Goal: Information Seeking & Learning: Learn about a topic

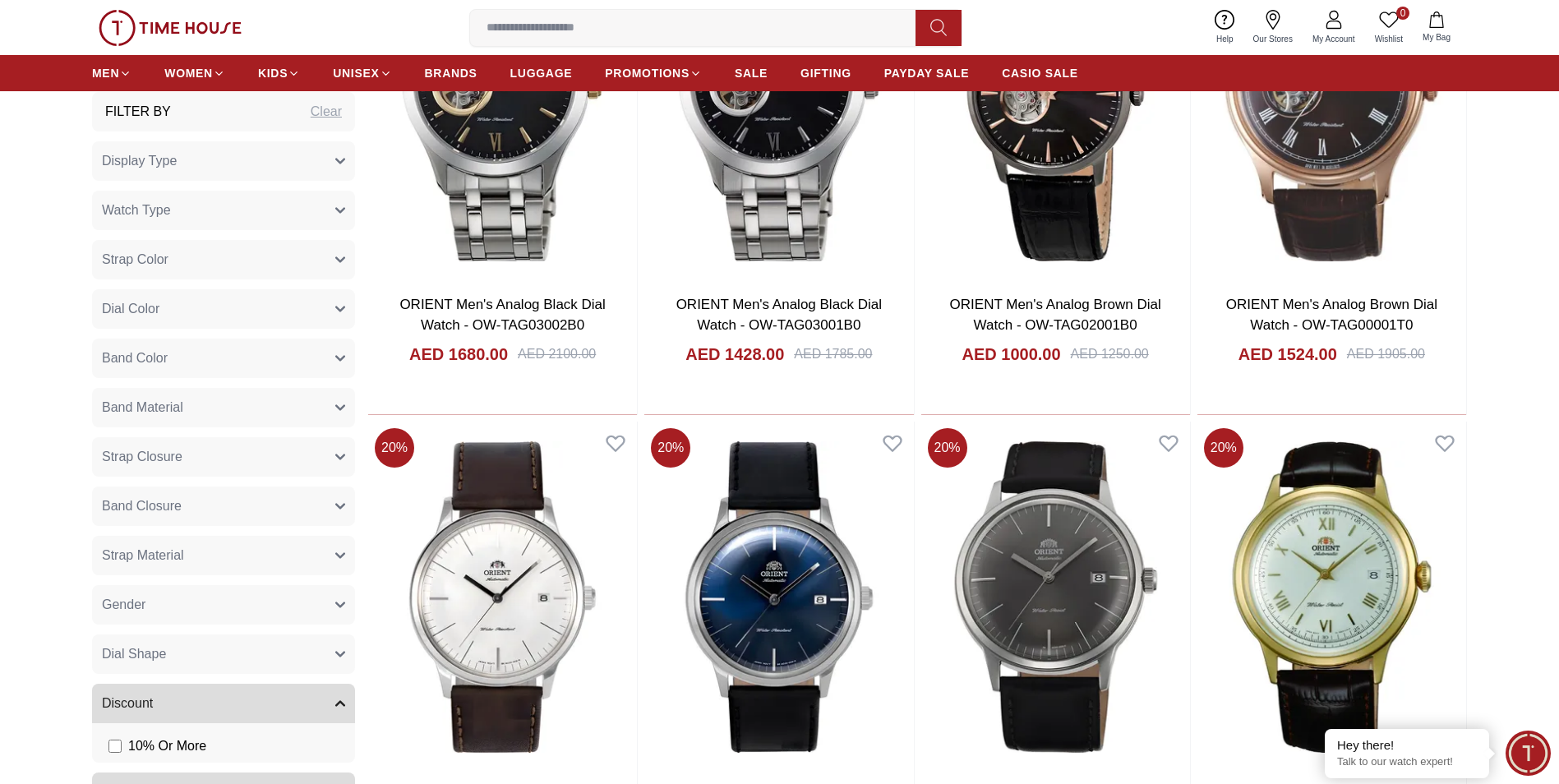
click at [225, 594] on button "Gender" at bounding box center [223, 605] width 263 height 40
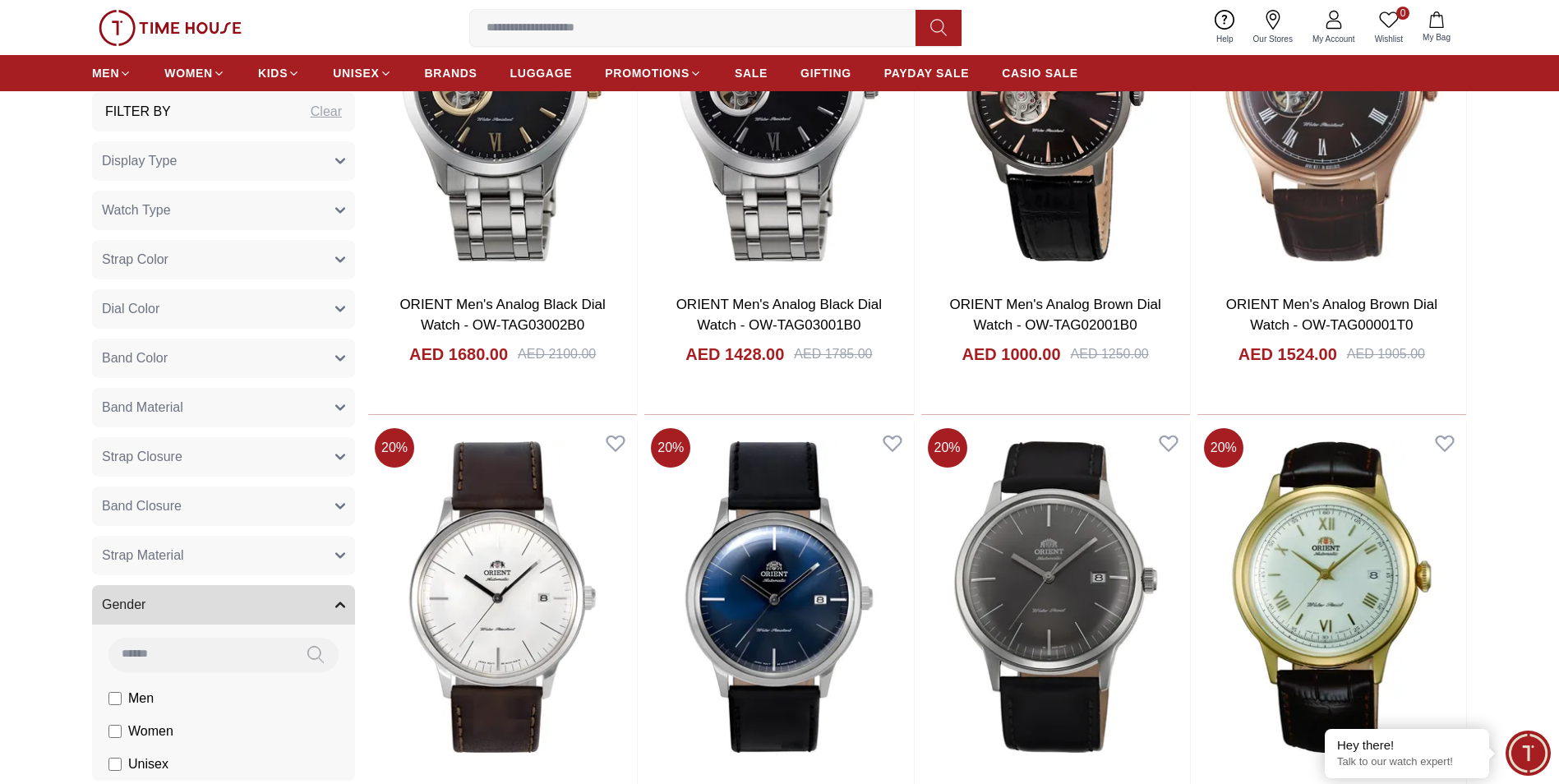
click at [123, 697] on label "Men" at bounding box center [131, 698] width 45 height 20
click at [231, 157] on button "Display Type" at bounding box center [223, 161] width 263 height 40
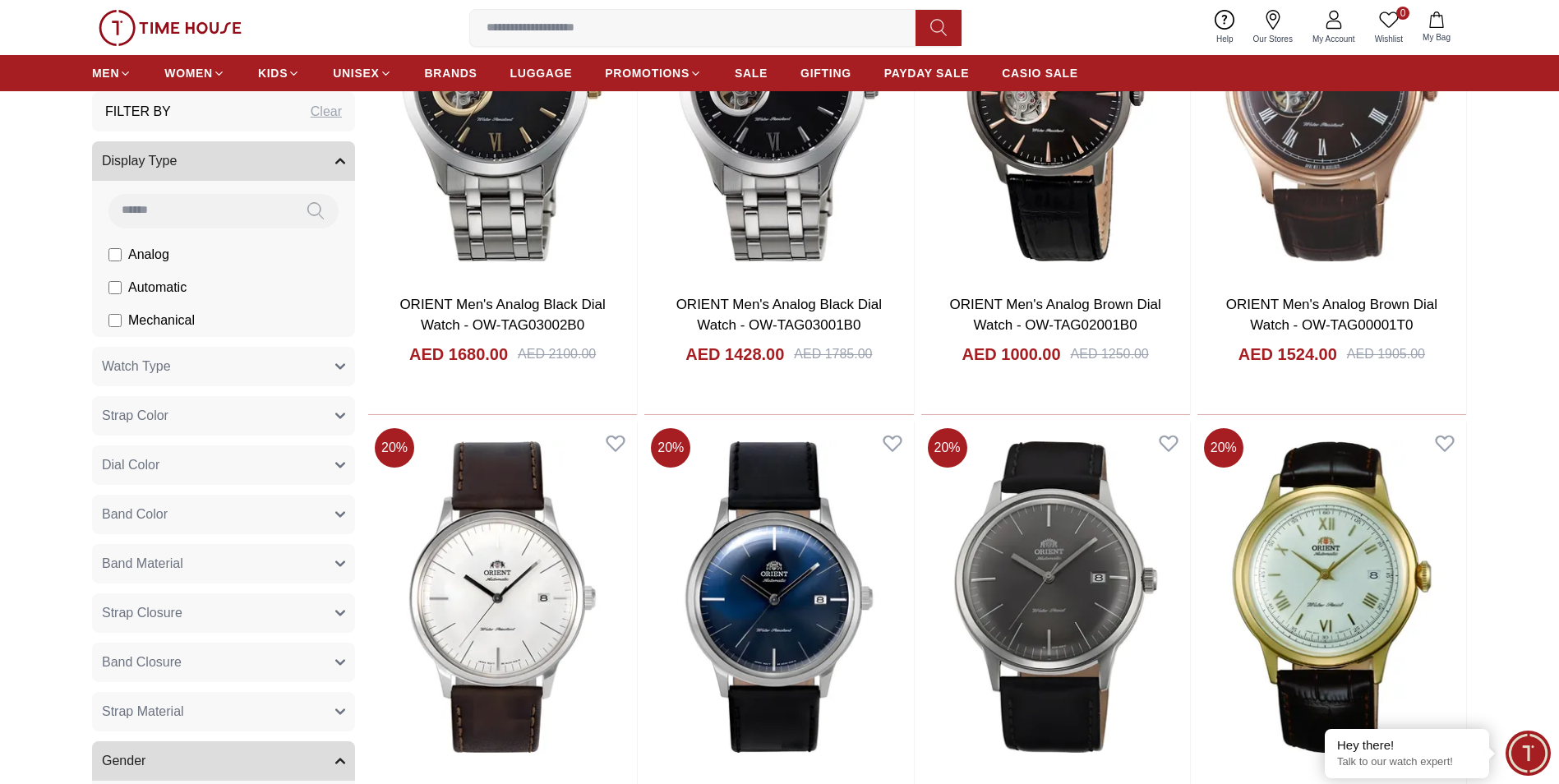
click at [157, 286] on span "Automatic" at bounding box center [157, 288] width 59 height 20
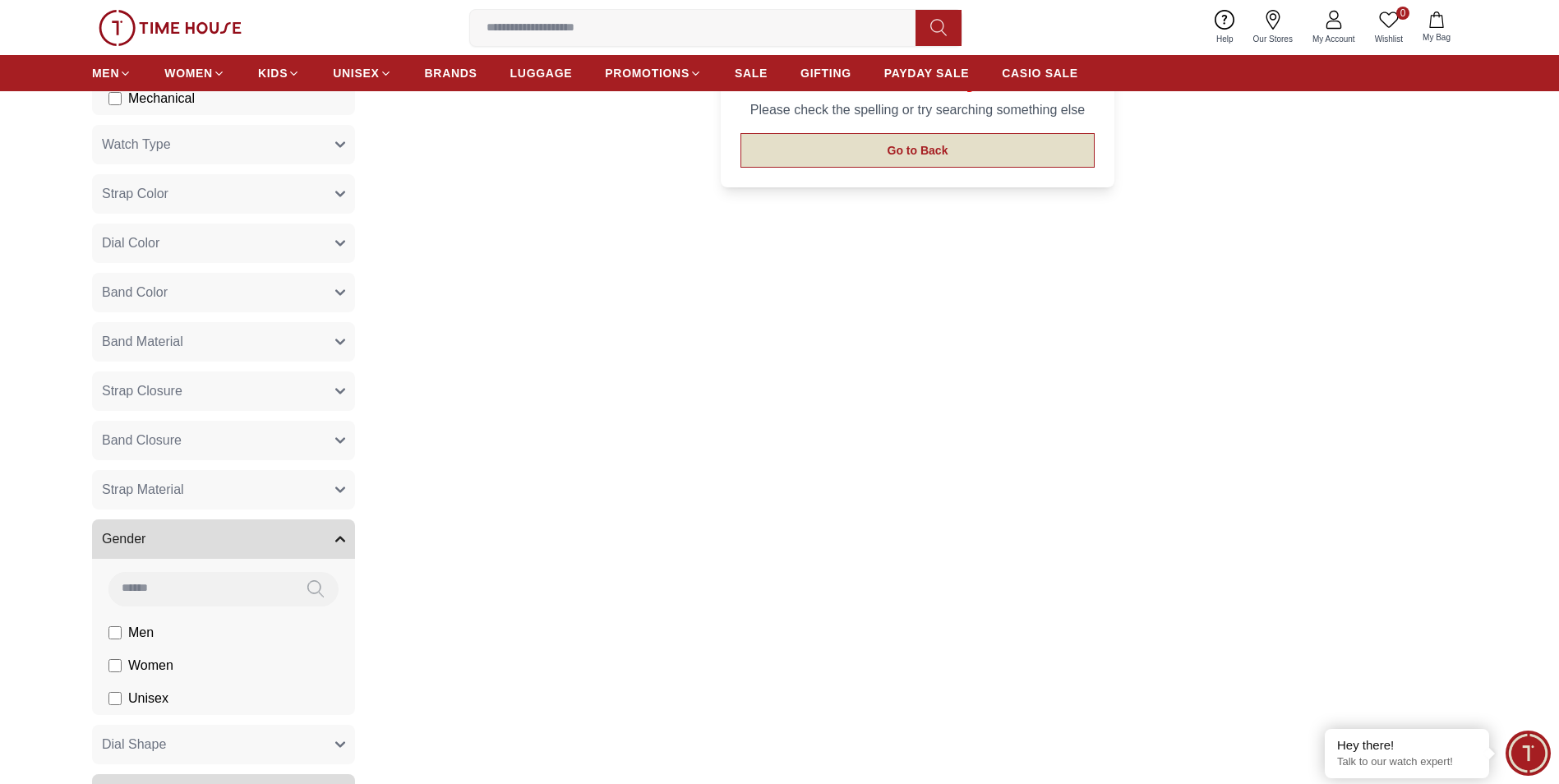
click at [921, 156] on button "Go to Back" at bounding box center [918, 150] width 356 height 34
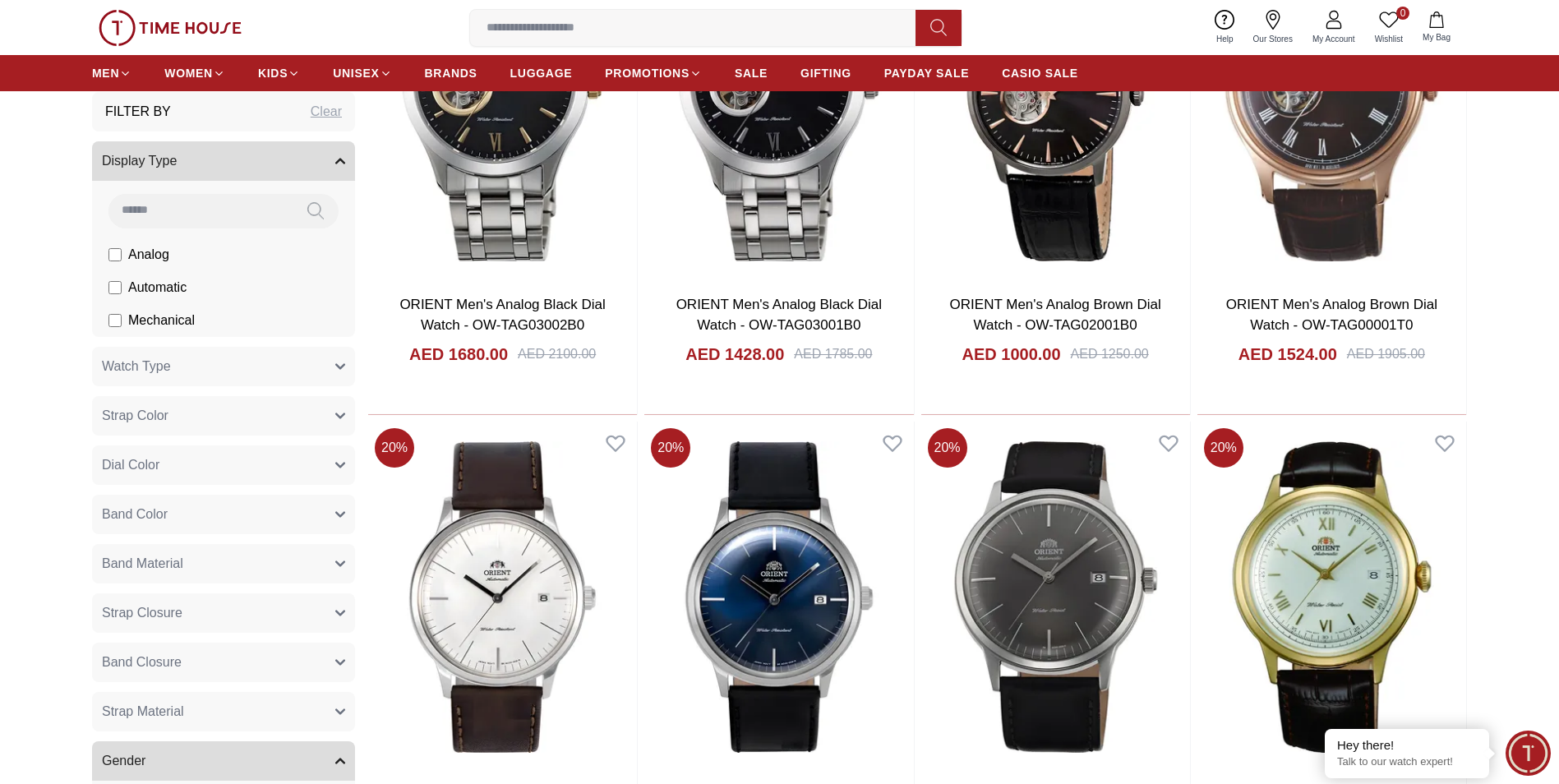
click at [525, 23] on input at bounding box center [699, 28] width 459 height 33
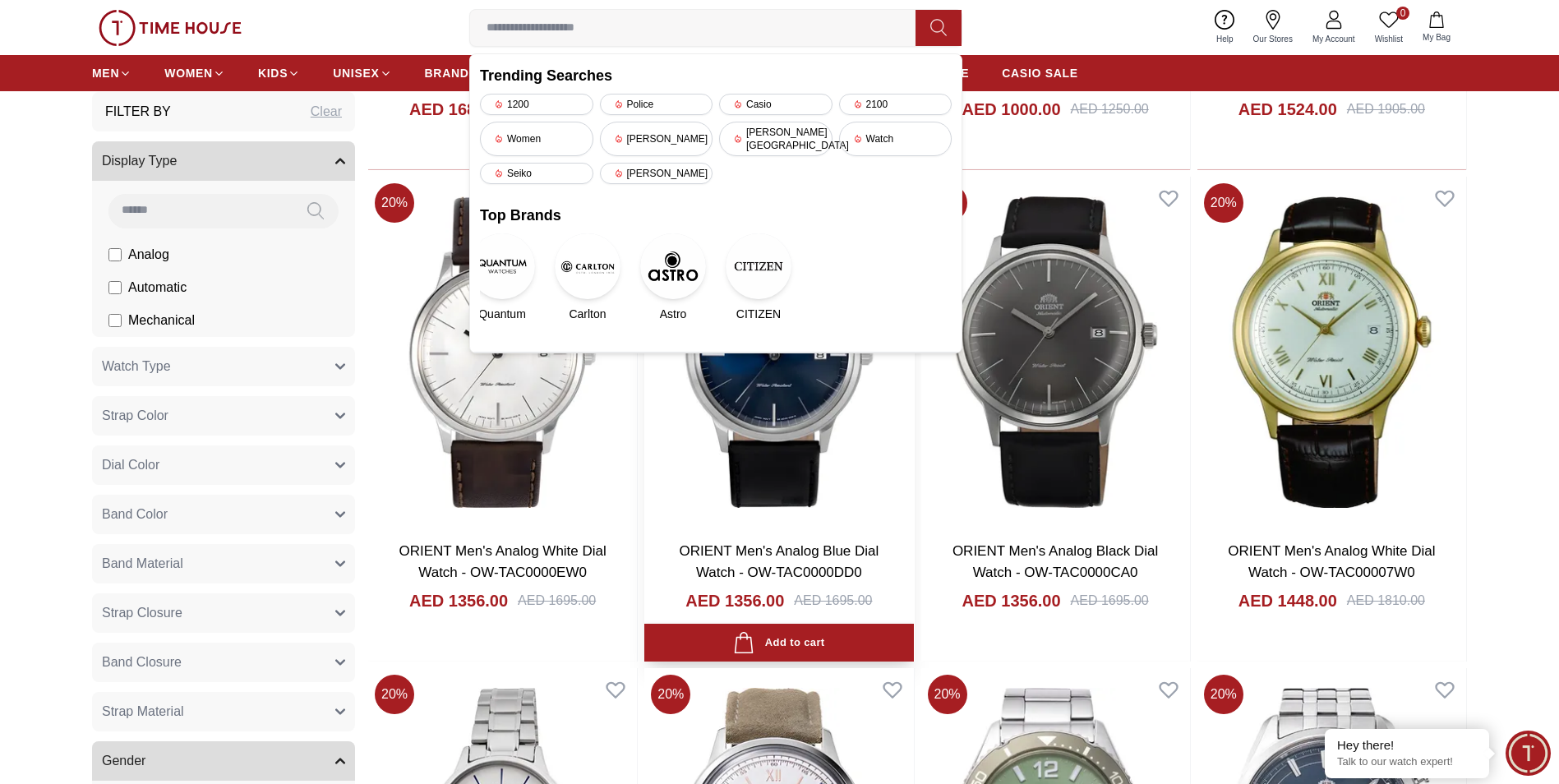
scroll to position [1150, 0]
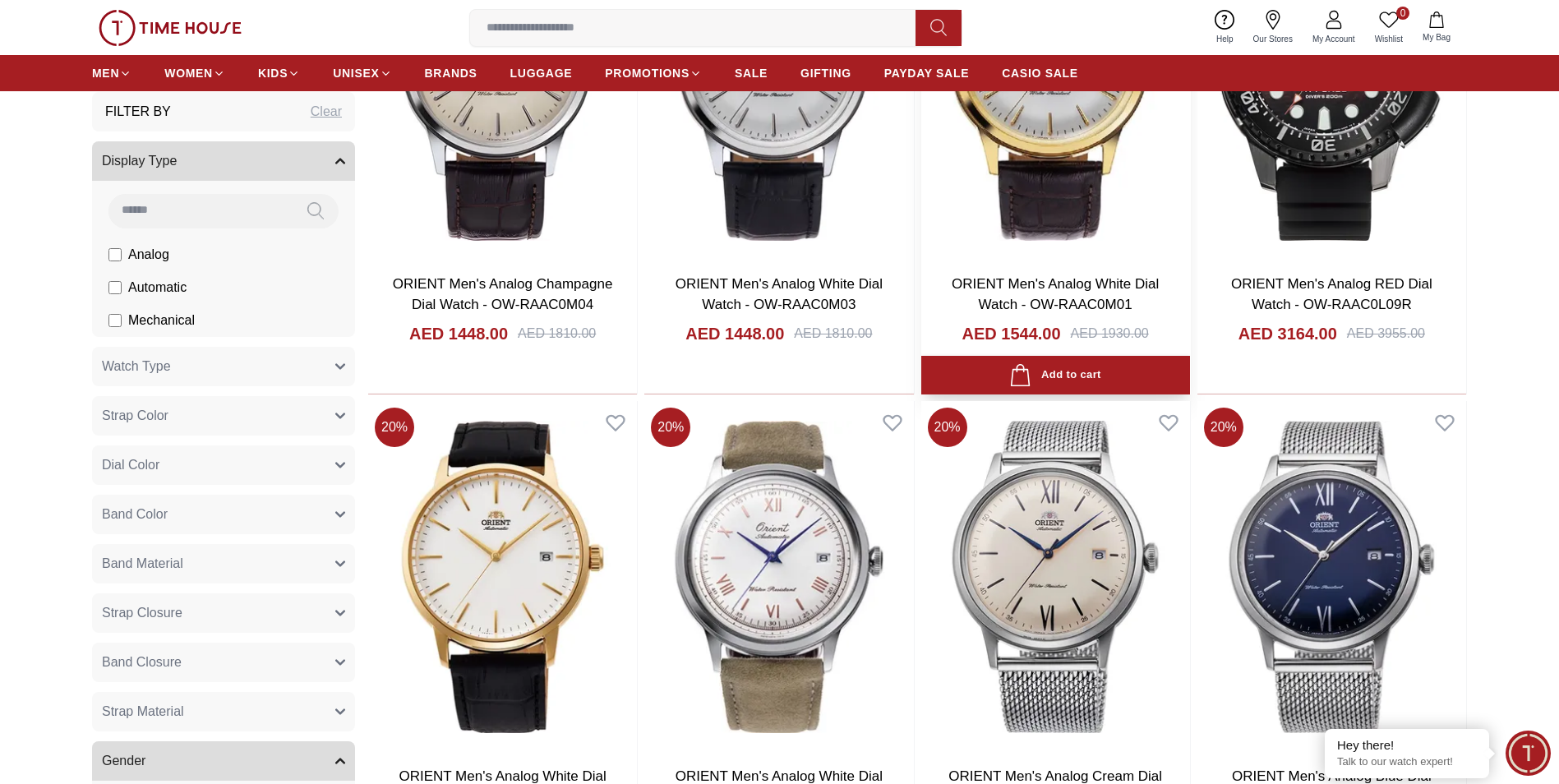
scroll to position [4603, 0]
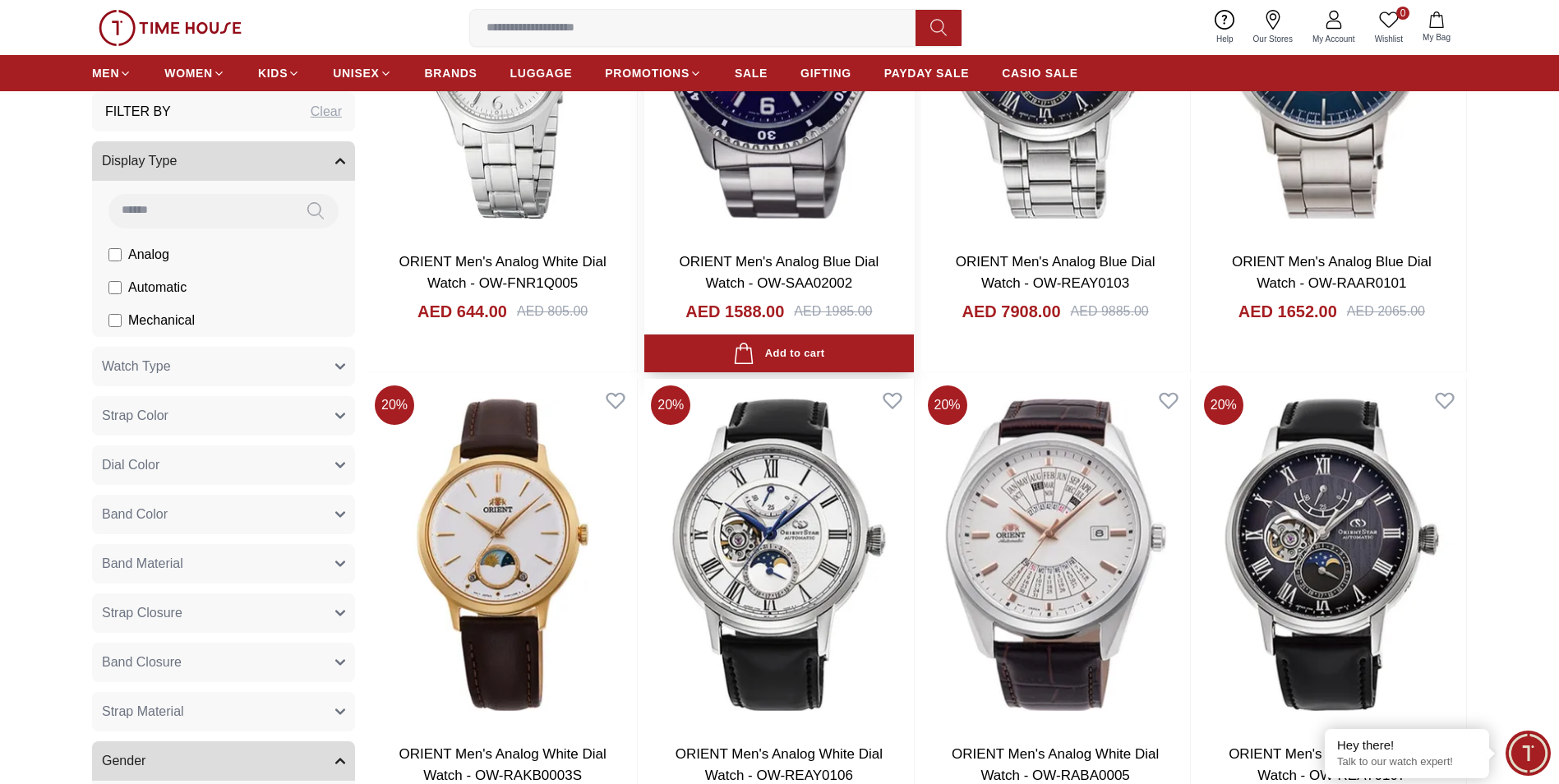
scroll to position [5343, 0]
